Goal: Task Accomplishment & Management: Manage account settings

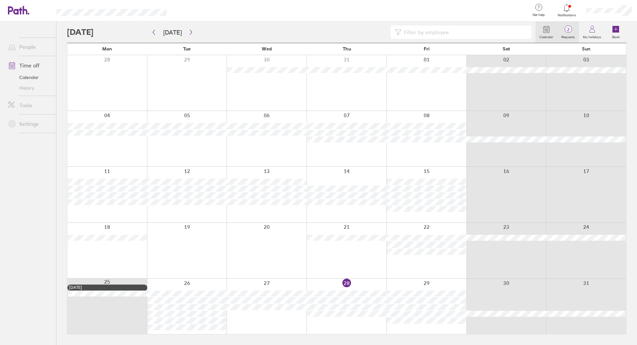
click at [570, 29] on span "2" at bounding box center [568, 29] width 22 height 5
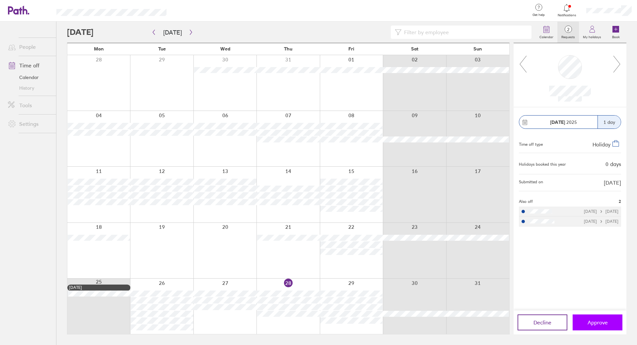
click at [599, 322] on span "Approve" at bounding box center [597, 322] width 20 height 6
click at [593, 319] on span "Approve" at bounding box center [597, 322] width 20 height 6
